Goal: Use online tool/utility: Use online tool/utility

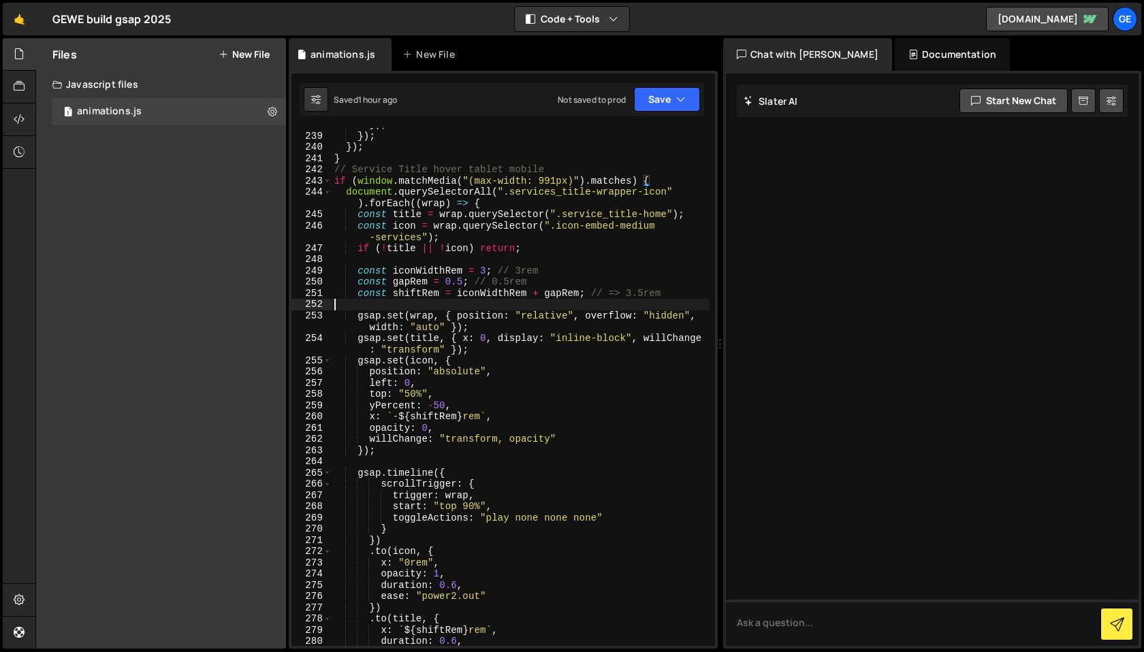
click at [452, 309] on div "}) ; }) ; }) ; } // Service Title hover tablet mobile if ( window . matchMedia …" at bounding box center [521, 389] width 378 height 541
type textarea "mark"
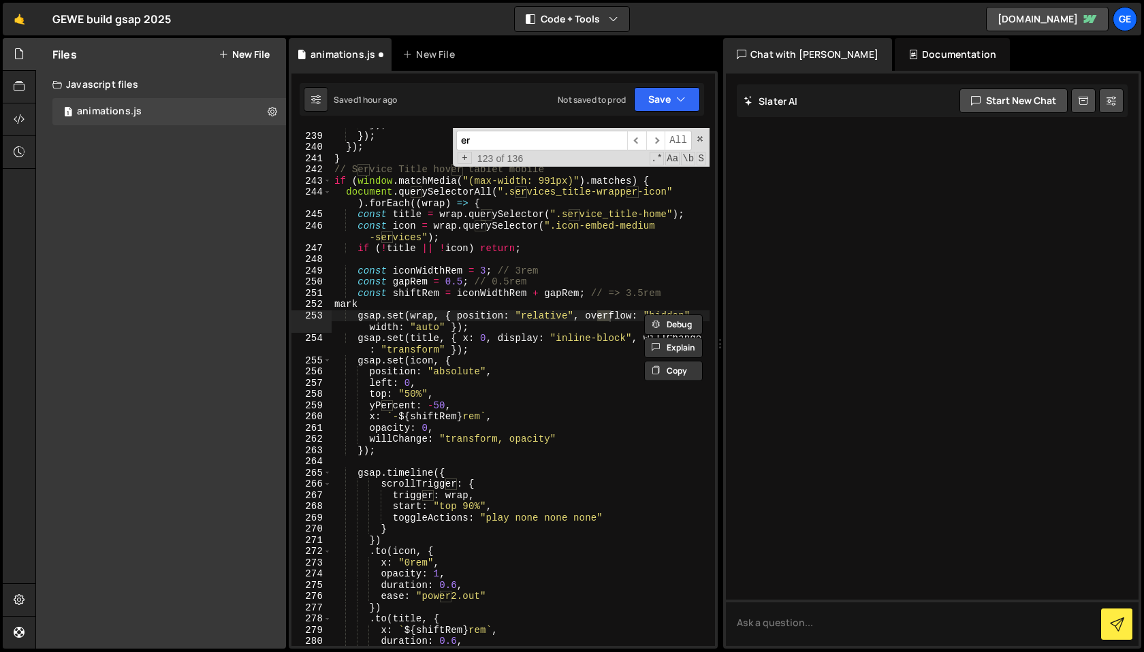
type input "er"
click at [390, 310] on div "}) ; }) ; }) ; } // Service Title hover tablet mobile if ( window . matchMedia …" at bounding box center [521, 389] width 378 height 541
click at [494, 148] on input "er" at bounding box center [541, 141] width 171 height 20
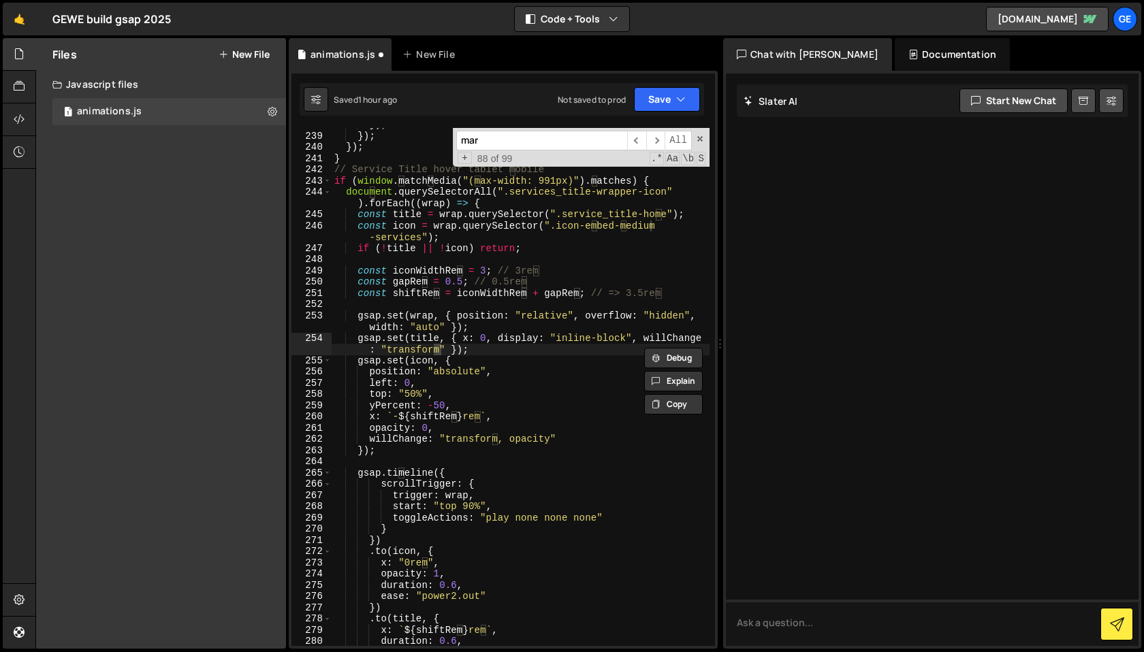
scroll to position [3123, 0]
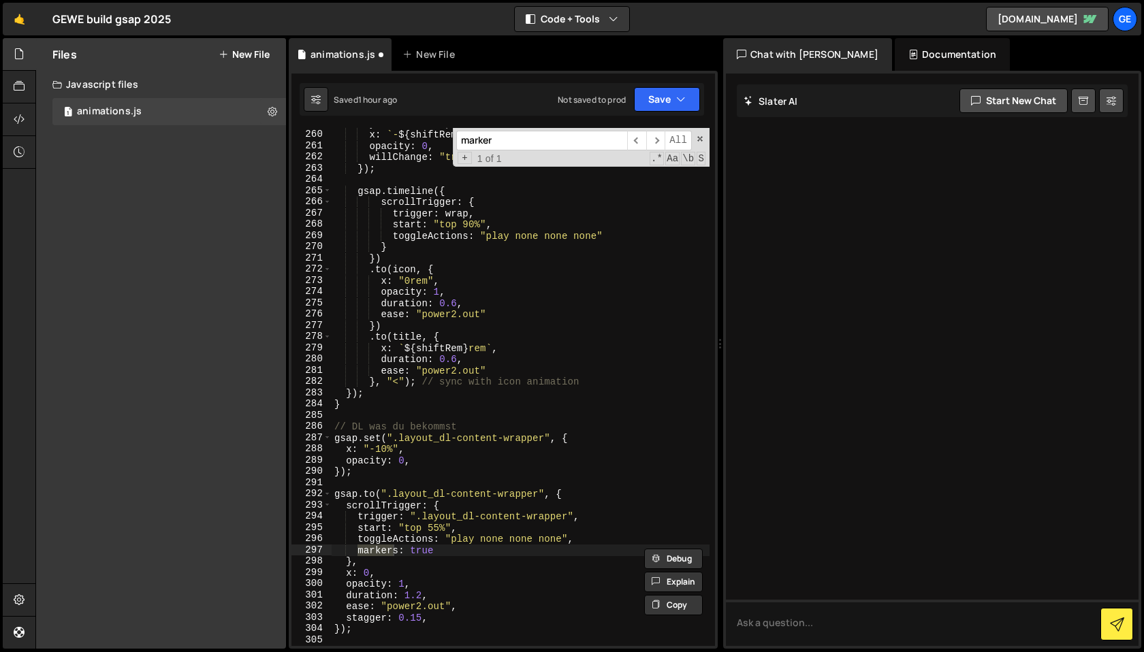
type input "marker"
click at [452, 555] on div "yPercent : - 50 , x : ` - ${ shiftRem } rem ` , opacity : 0 , willChange : "tra…" at bounding box center [521, 388] width 378 height 541
type textarea "markers: tru"
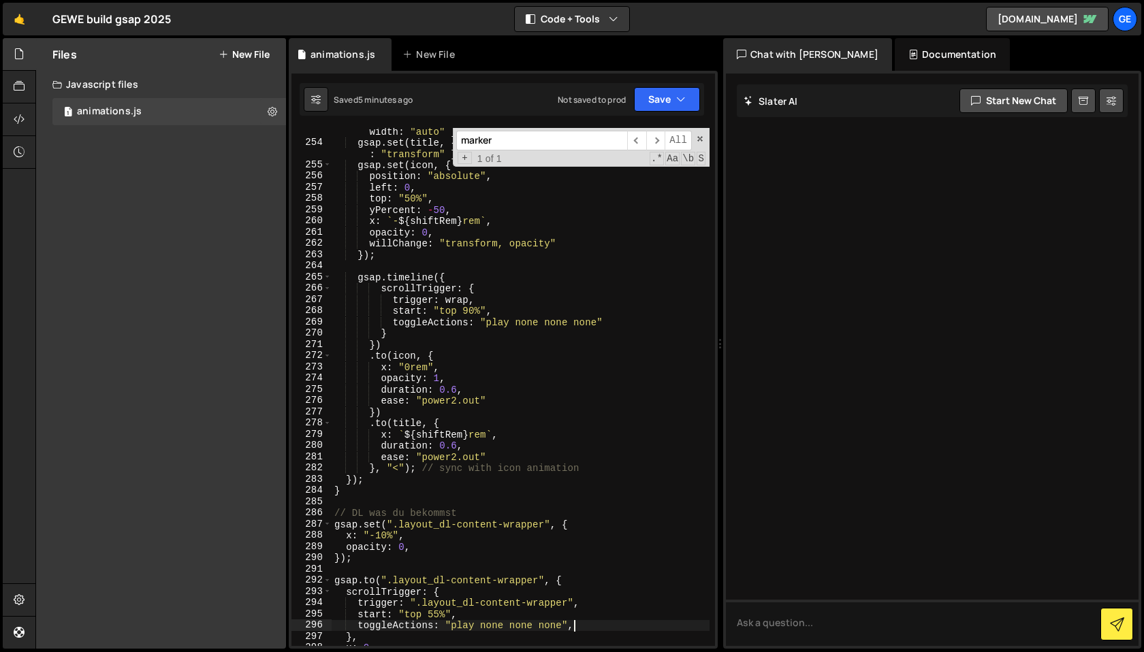
scroll to position [3000, 0]
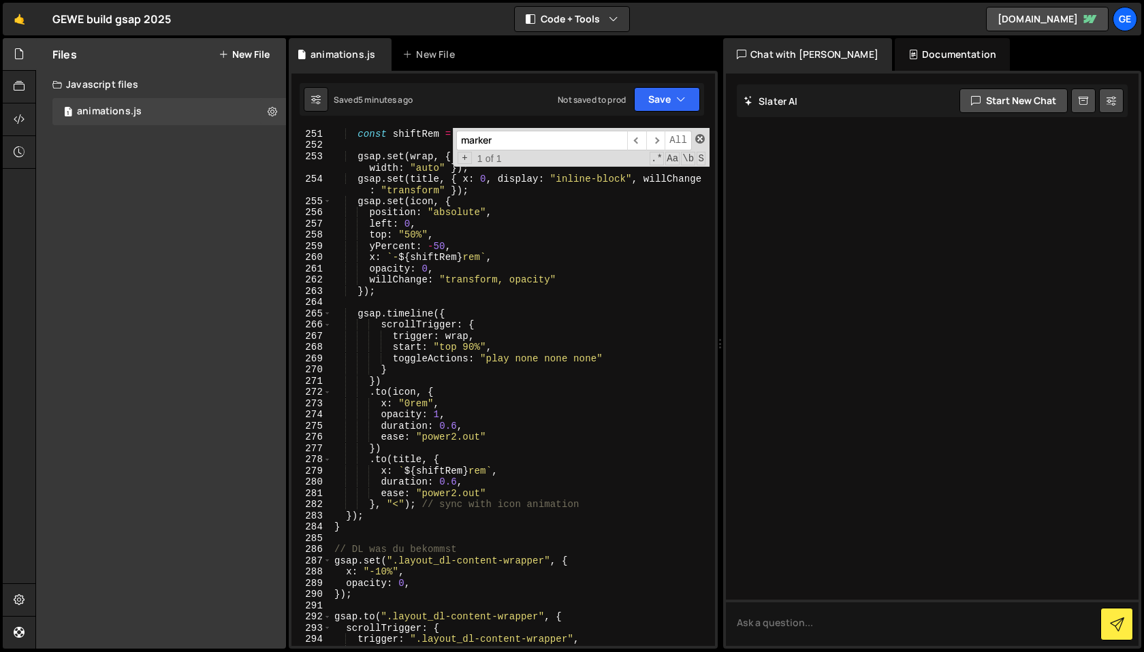
click at [700, 138] on span at bounding box center [700, 139] width 10 height 10
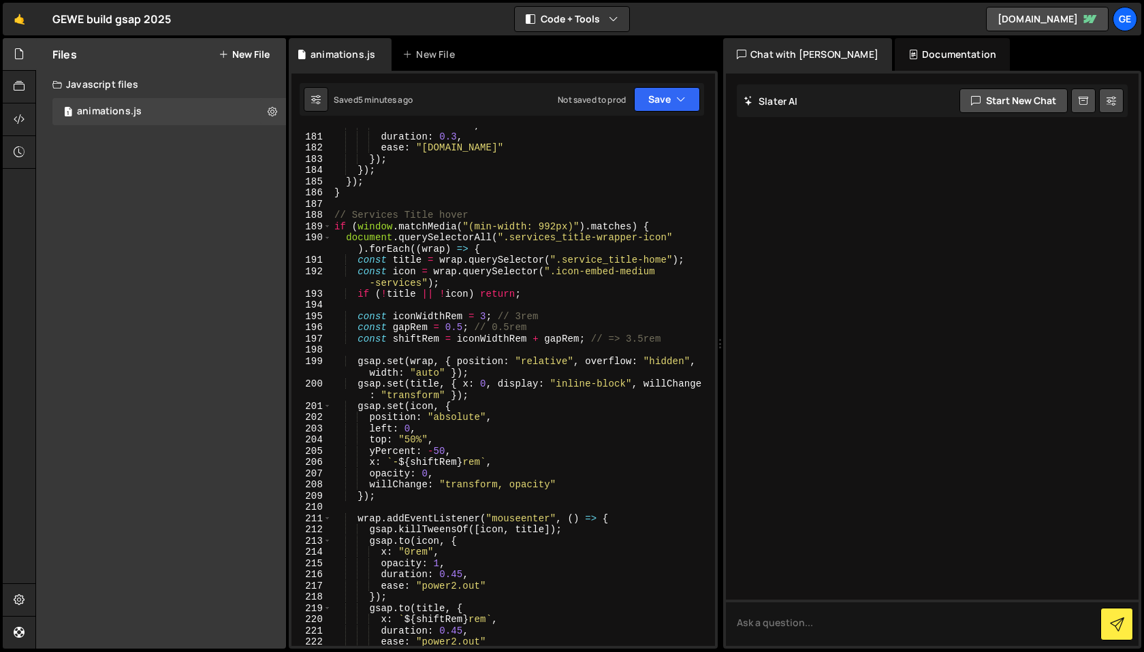
scroll to position [2142, 0]
click at [477, 313] on div "color : "#1b1b1b" , duration : 0.3 , ease : "power1.in" }) ; }) ; }) ; } // Ser…" at bounding box center [521, 391] width 378 height 541
type textarea "const iconWidthRem = 3; // 3rem"
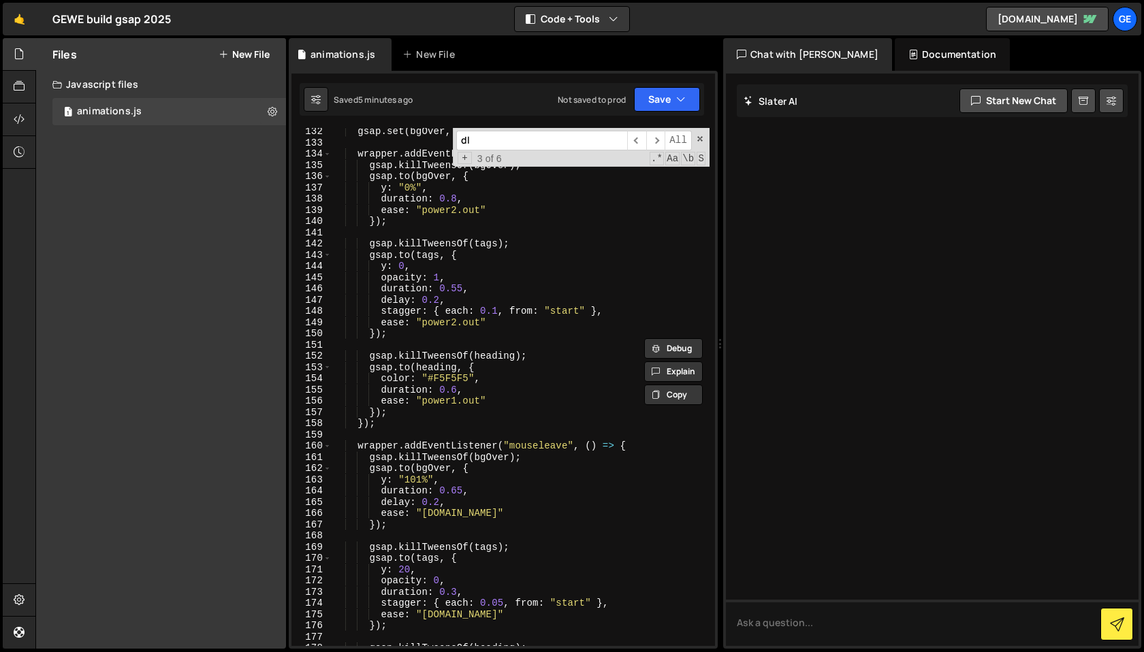
scroll to position [1600, 0]
type input "dl"
click at [701, 136] on span at bounding box center [700, 139] width 10 height 10
type textarea "// DL was du bekommst"
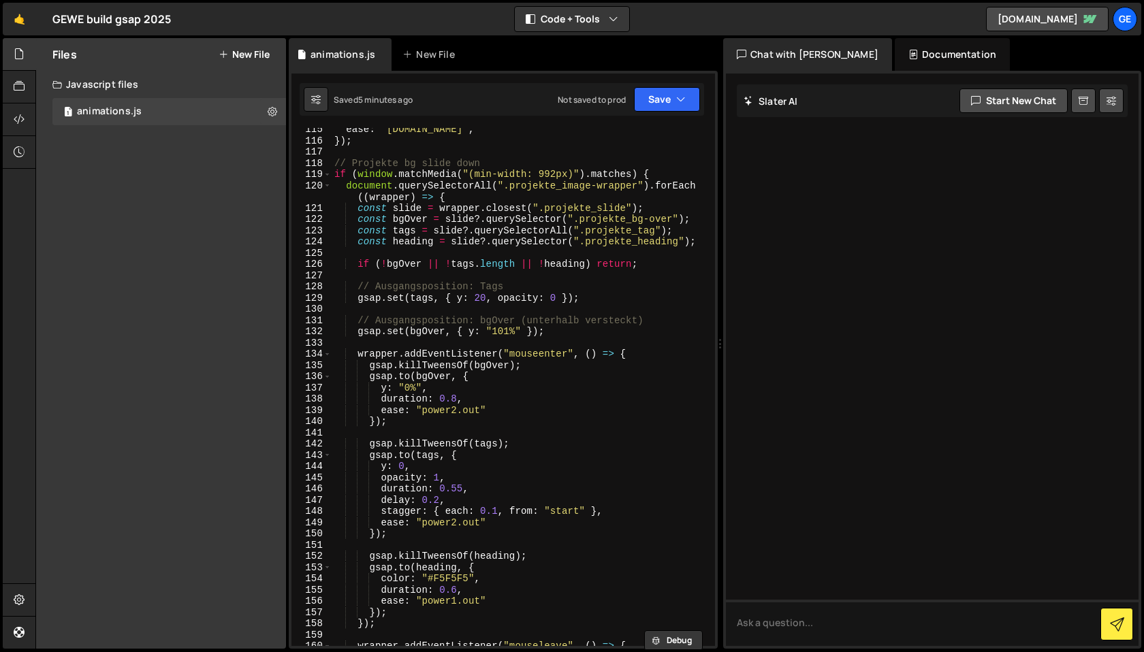
scroll to position [1397, 0]
